Goal: Task Accomplishment & Management: Complete application form

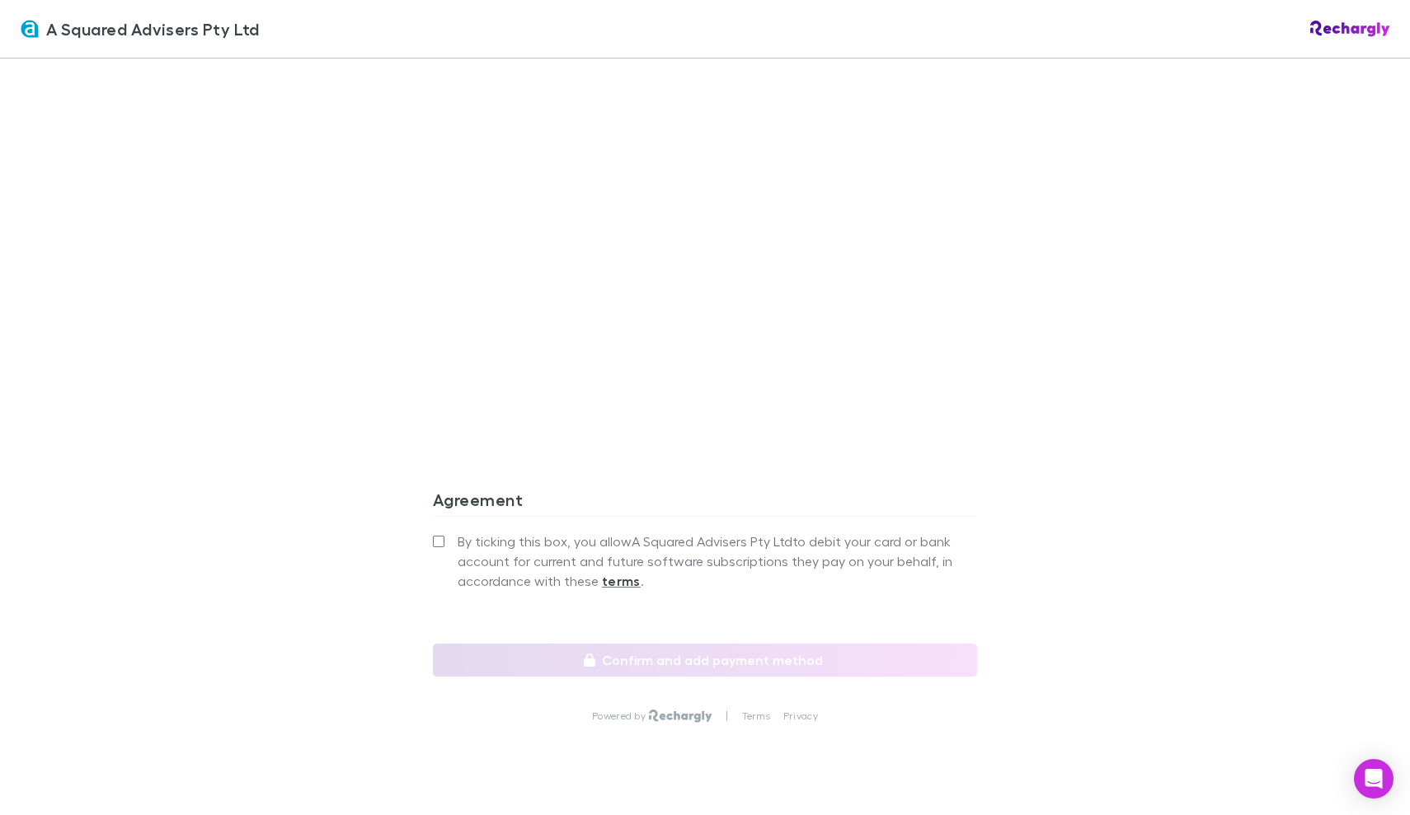
scroll to position [1315, 0]
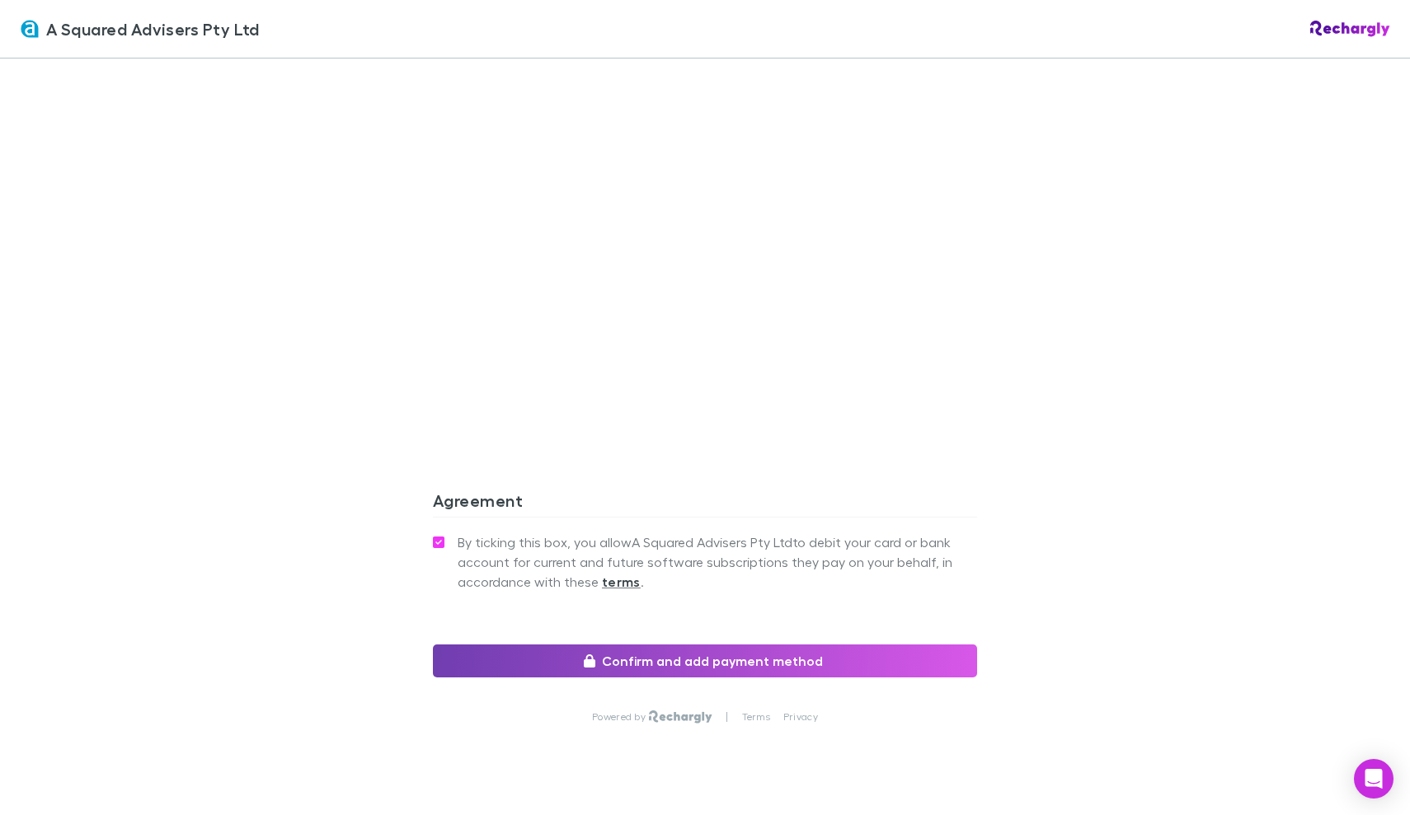
click at [724, 645] on button "Confirm and add payment method" at bounding box center [705, 661] width 544 height 33
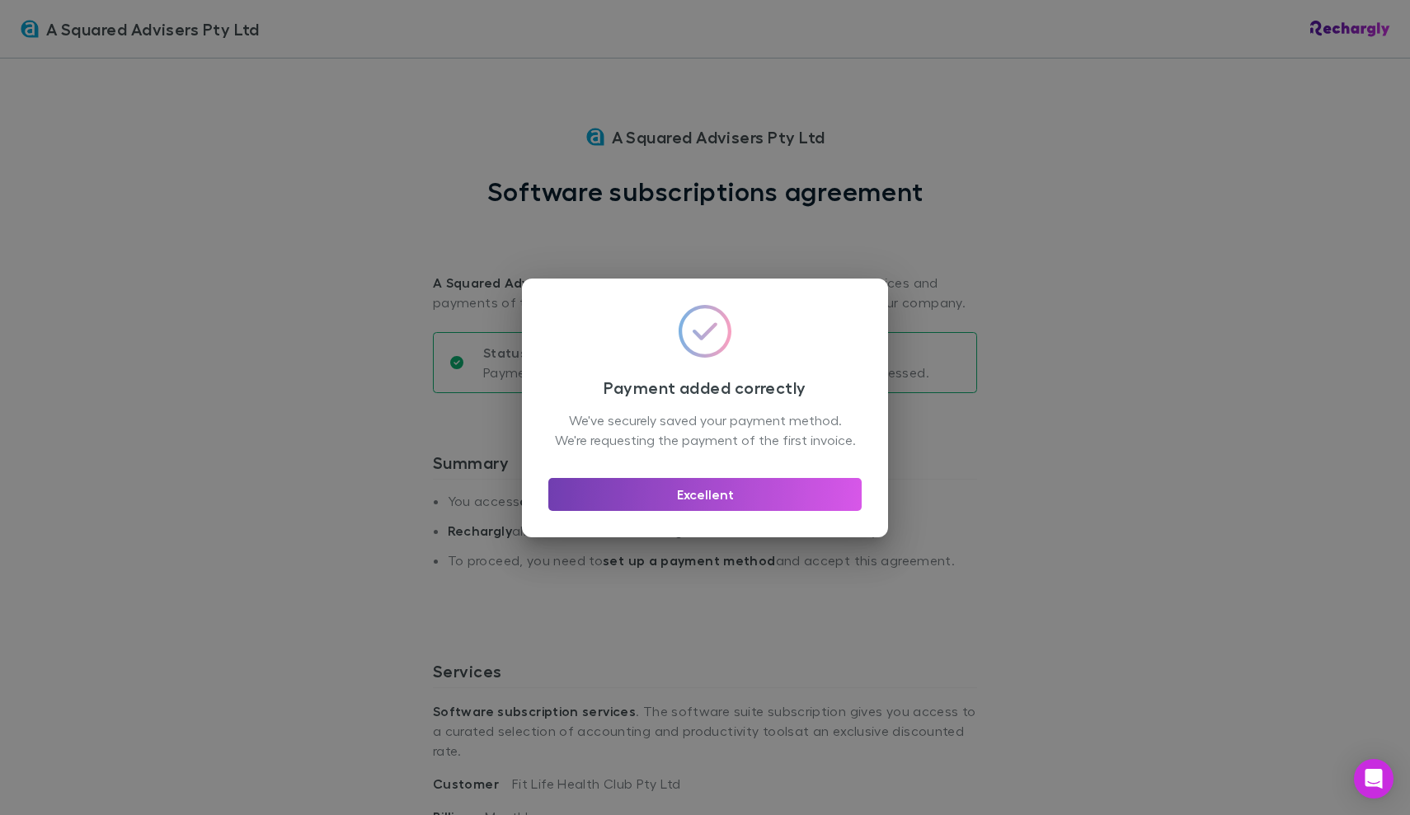
click at [731, 503] on button "Excellent" at bounding box center [704, 494] width 313 height 33
